Goal: Information Seeking & Learning: Learn about a topic

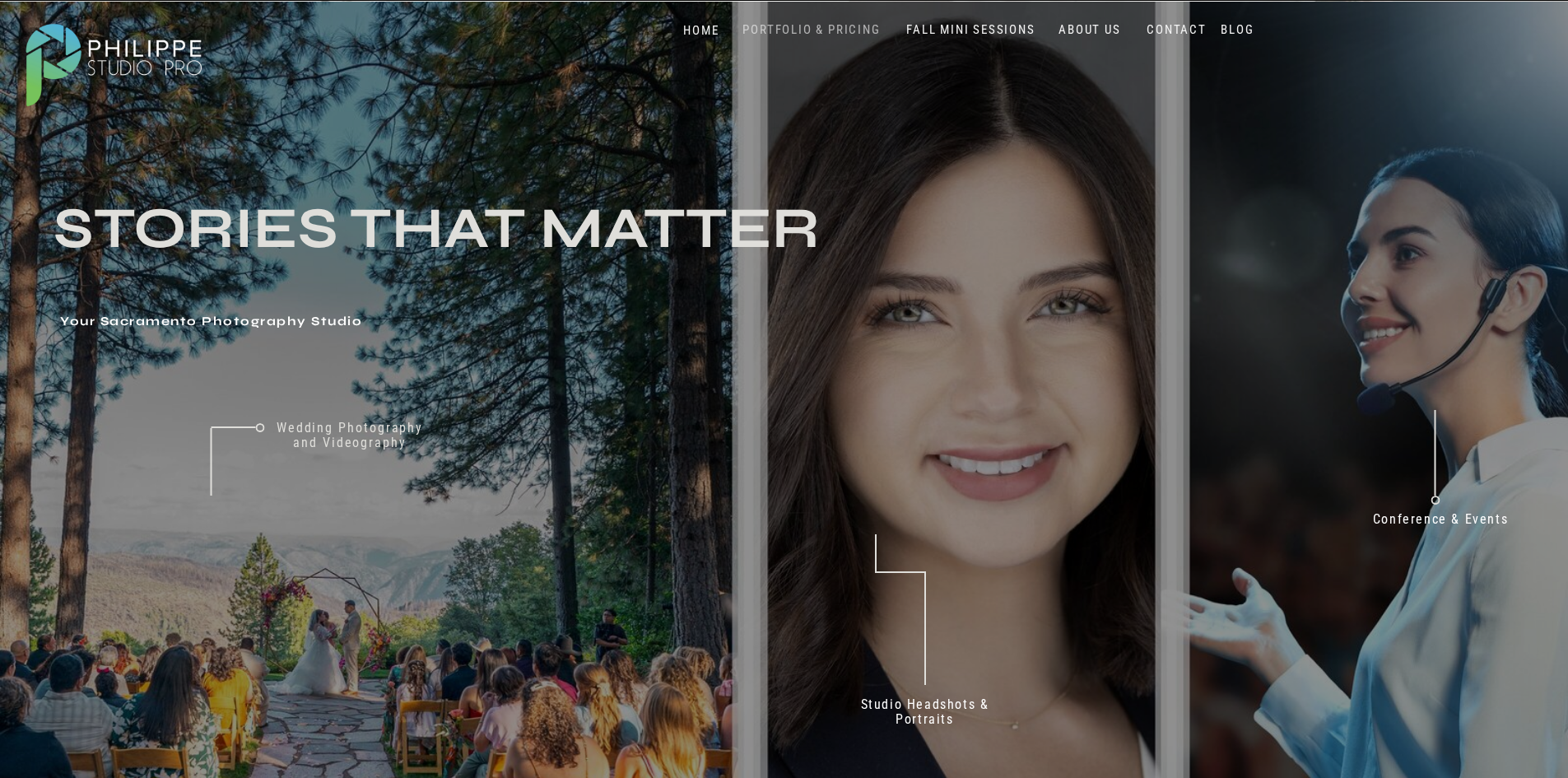
click at [799, 32] on nav "PORTFOLIO & PRICING" at bounding box center [812, 30] width 151 height 16
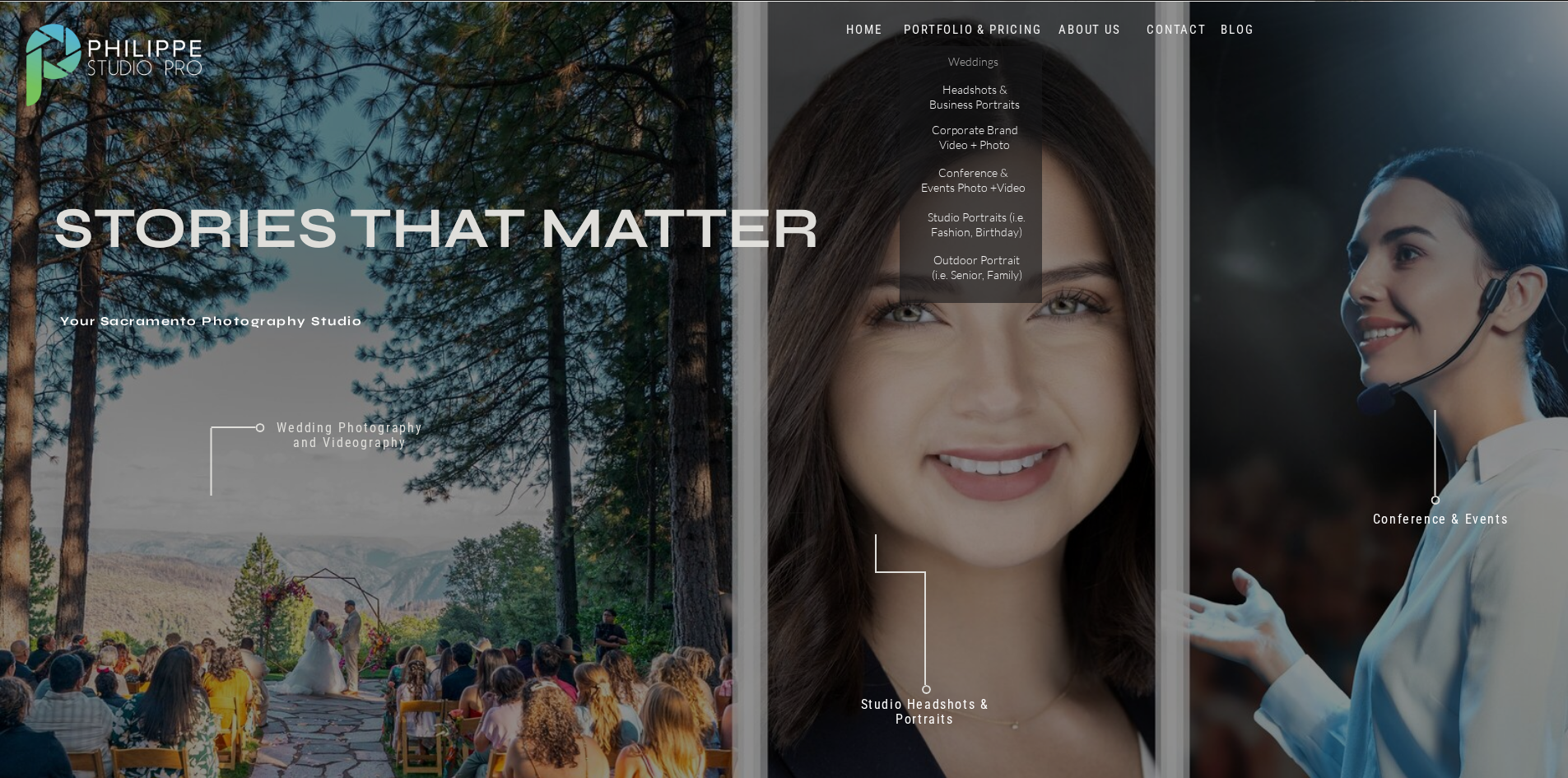
click at [963, 62] on p "Weddings" at bounding box center [973, 63] width 93 height 18
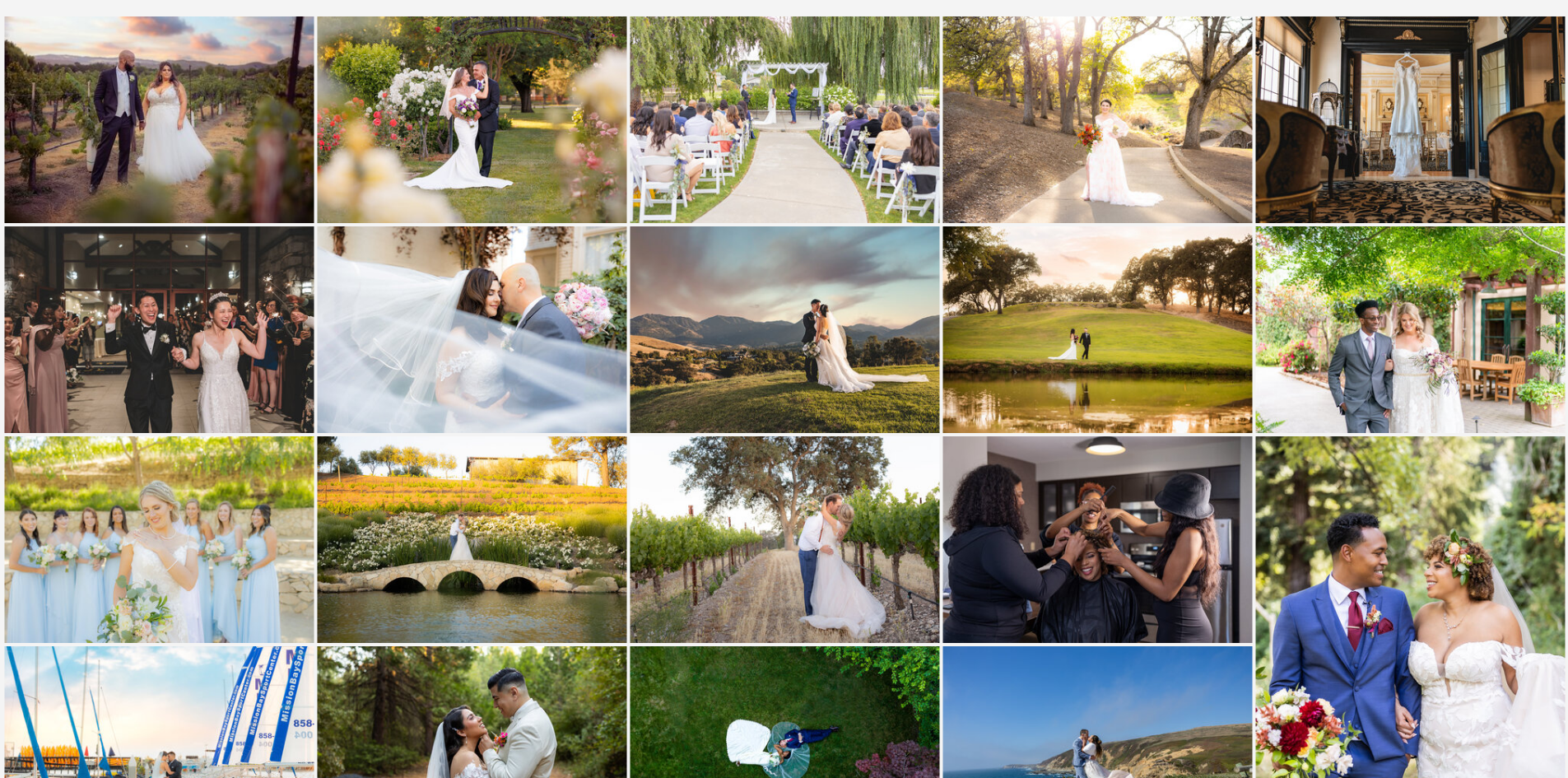
scroll to position [823, 0]
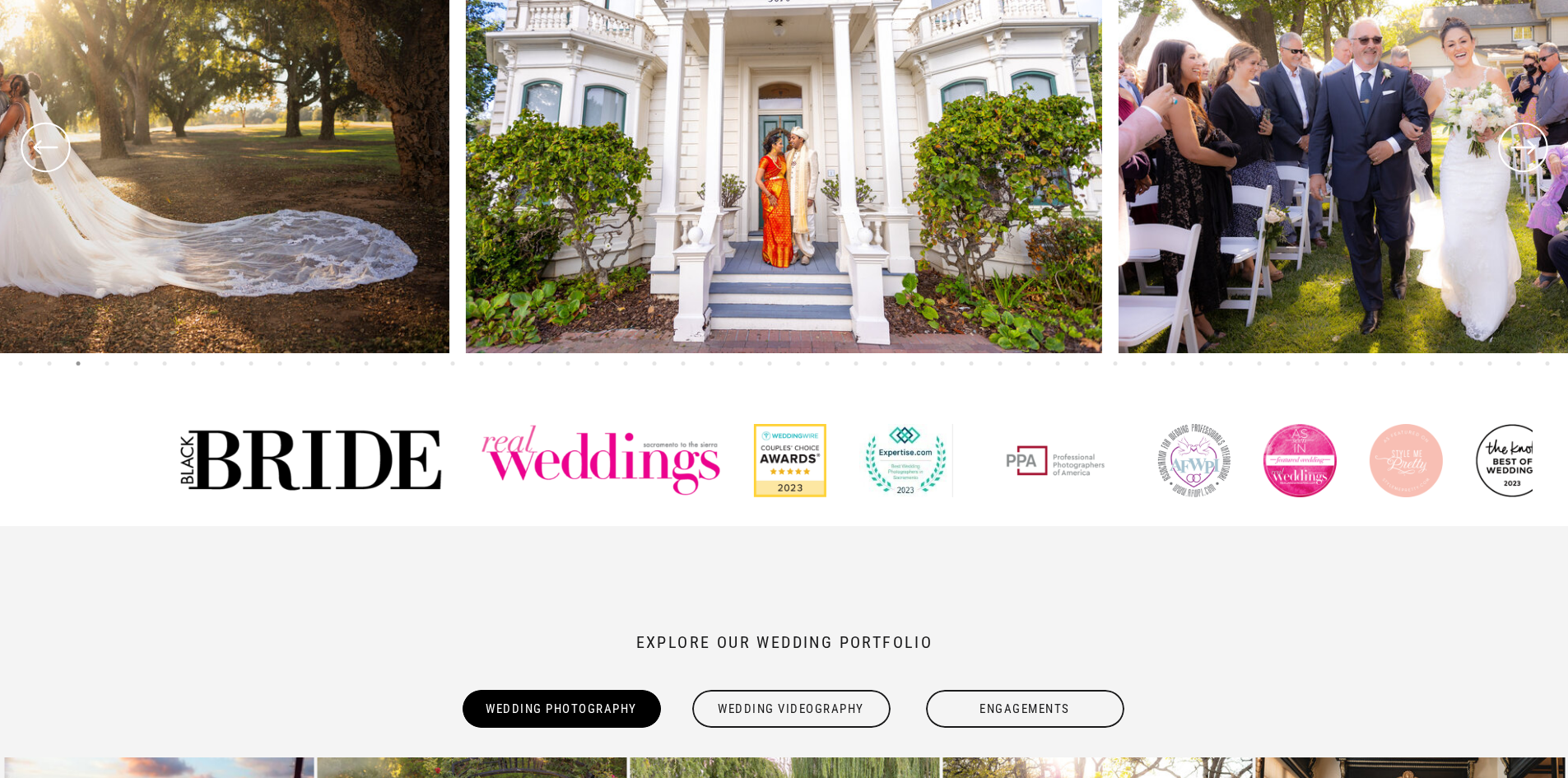
click at [851, 706] on div "Wedding Videography" at bounding box center [791, 709] width 202 height 38
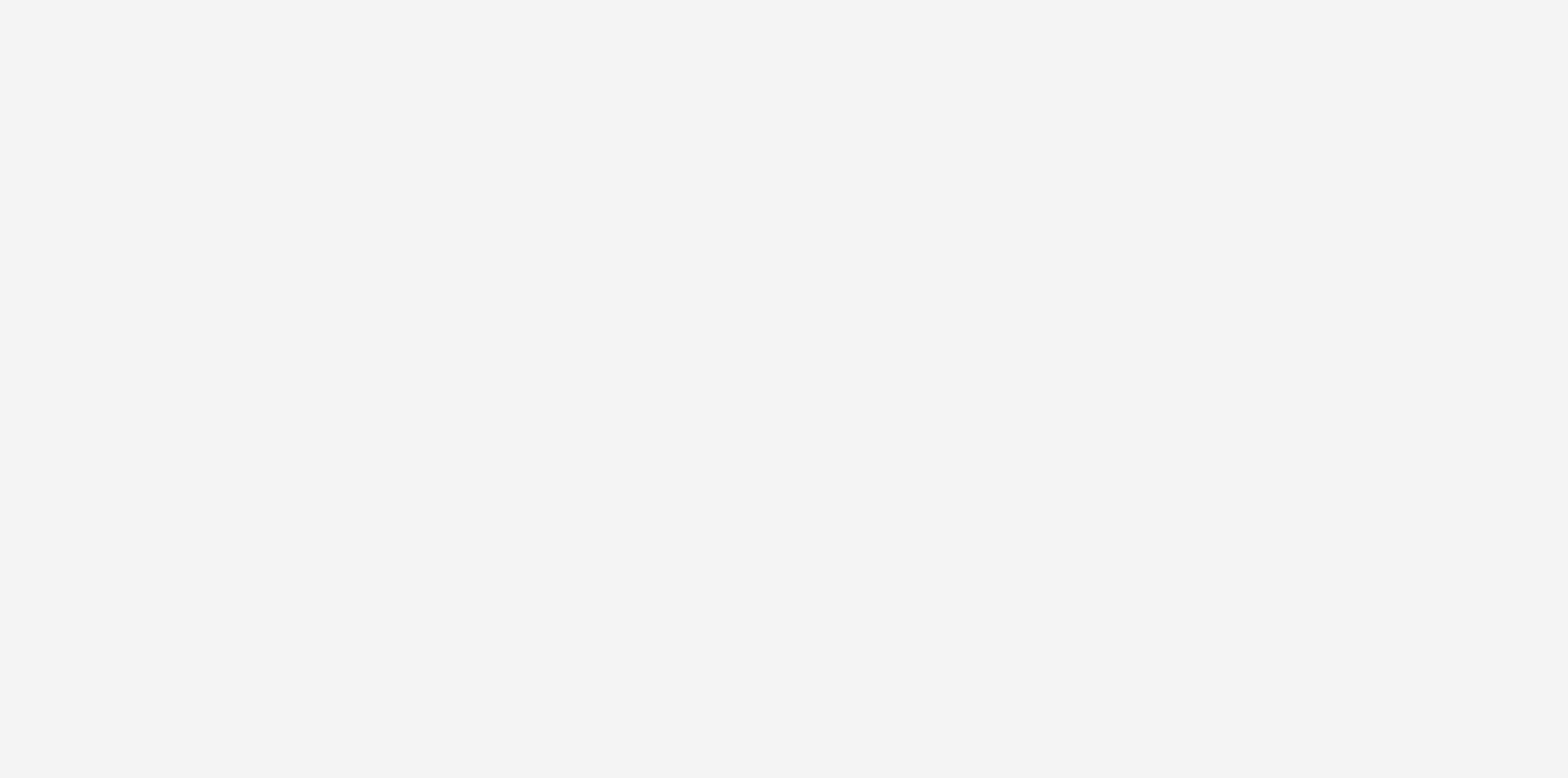
scroll to position [1811, 0]
